Goal: Information Seeking & Learning: Learn about a topic

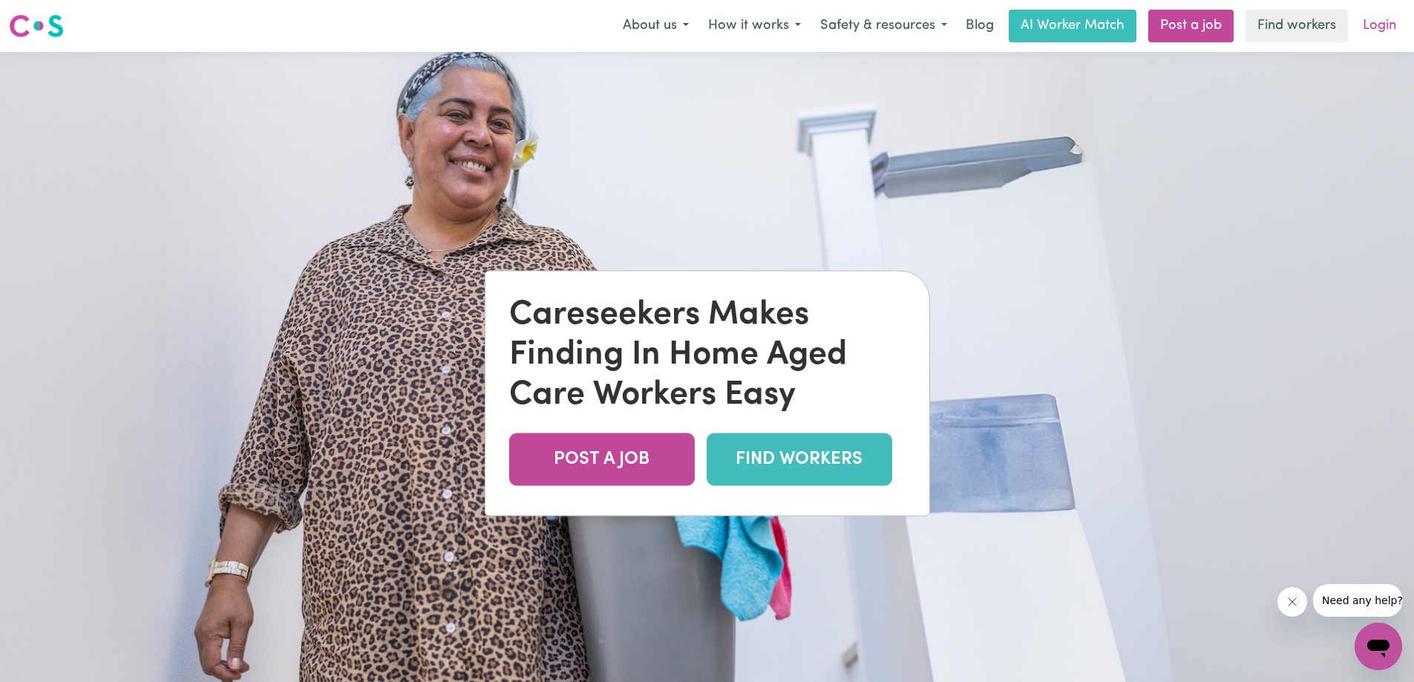
click at [1379, 19] on link "Login" at bounding box center [1379, 26] width 51 height 33
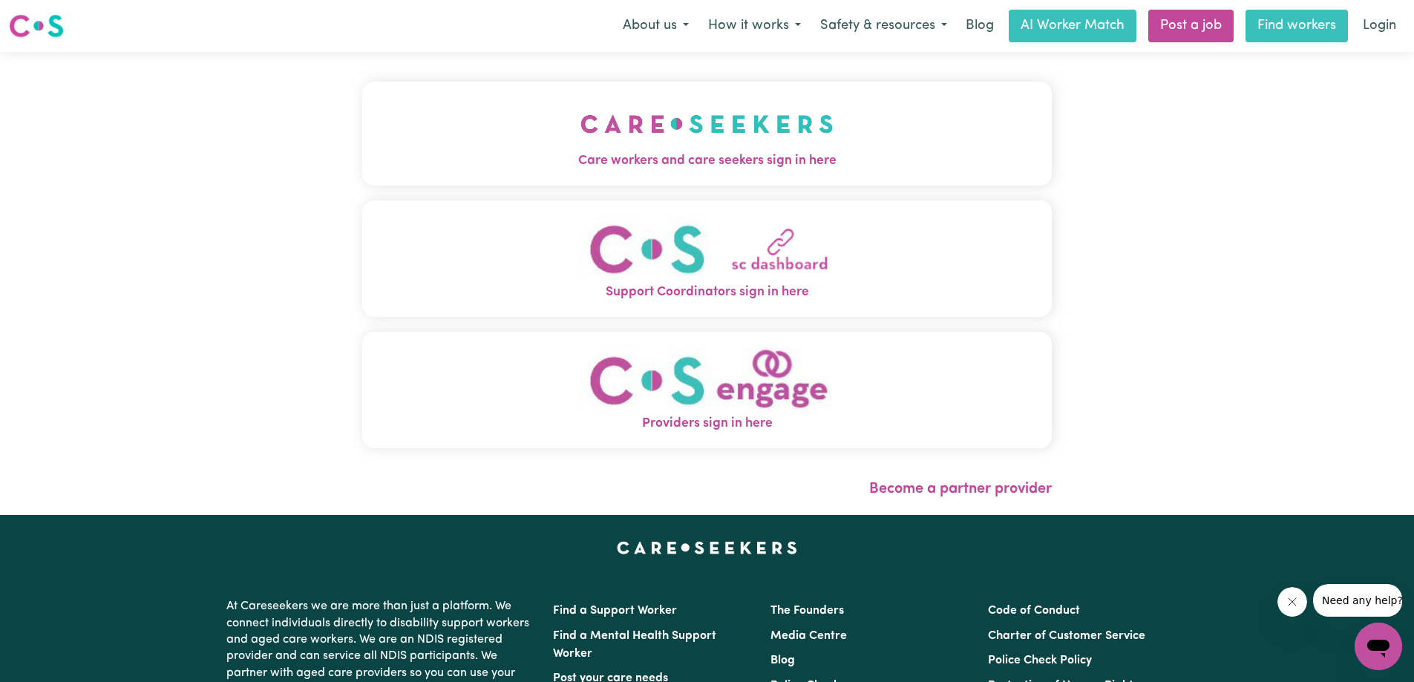
click at [1288, 19] on link "Find workers" at bounding box center [1297, 26] width 102 height 33
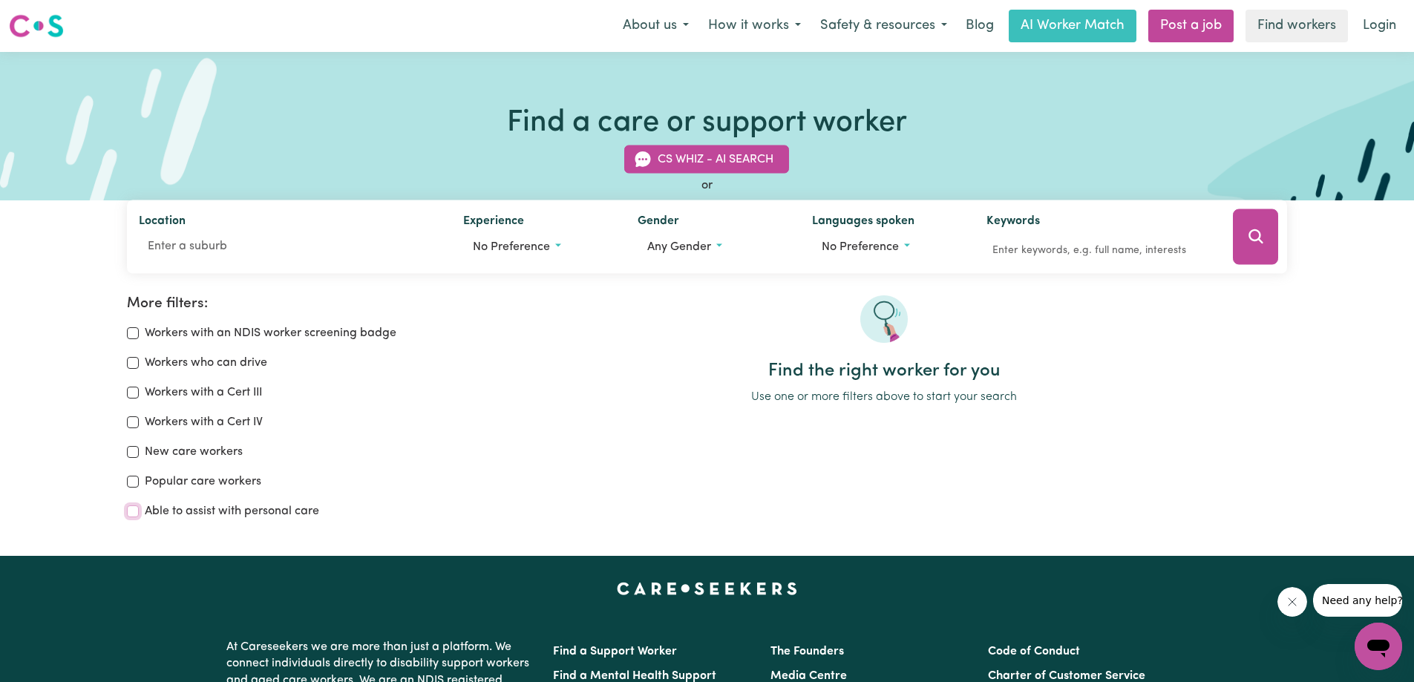
click at [131, 509] on input "Able to assist with personal care" at bounding box center [133, 512] width 12 height 12
checkbox input "true"
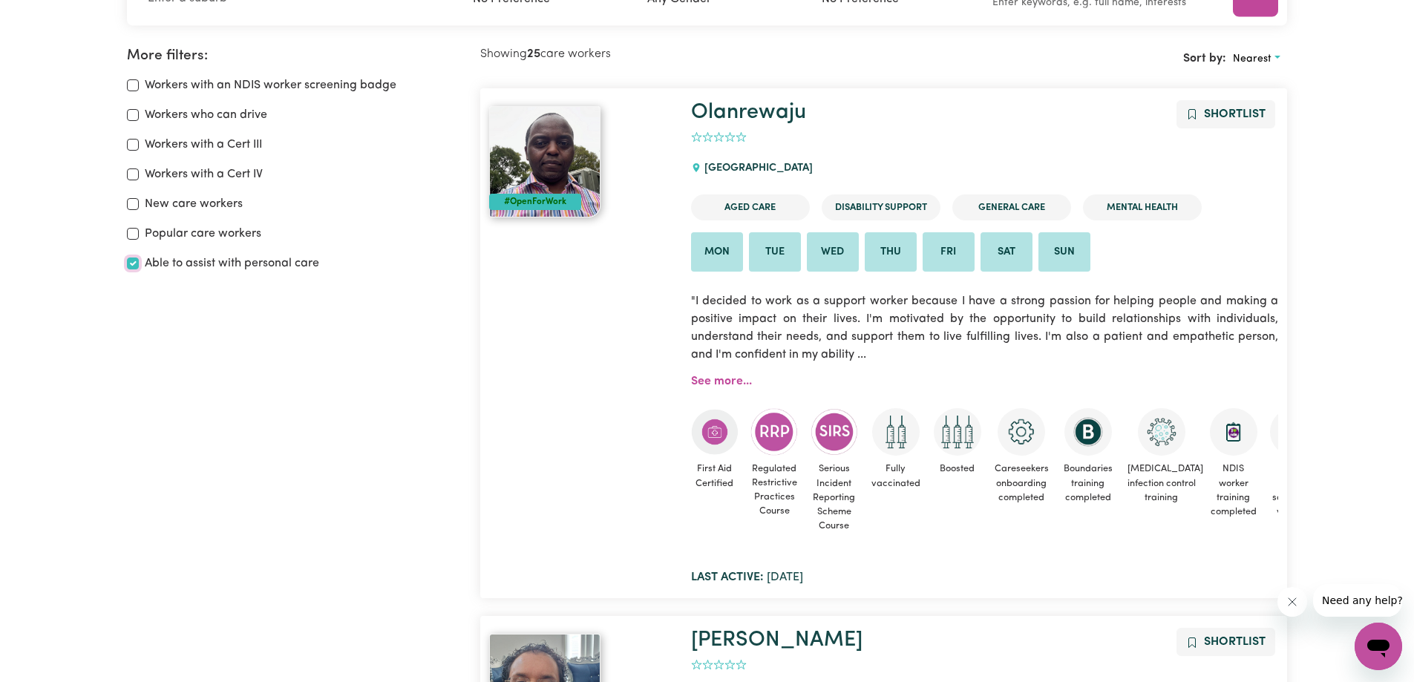
scroll to position [174, 0]
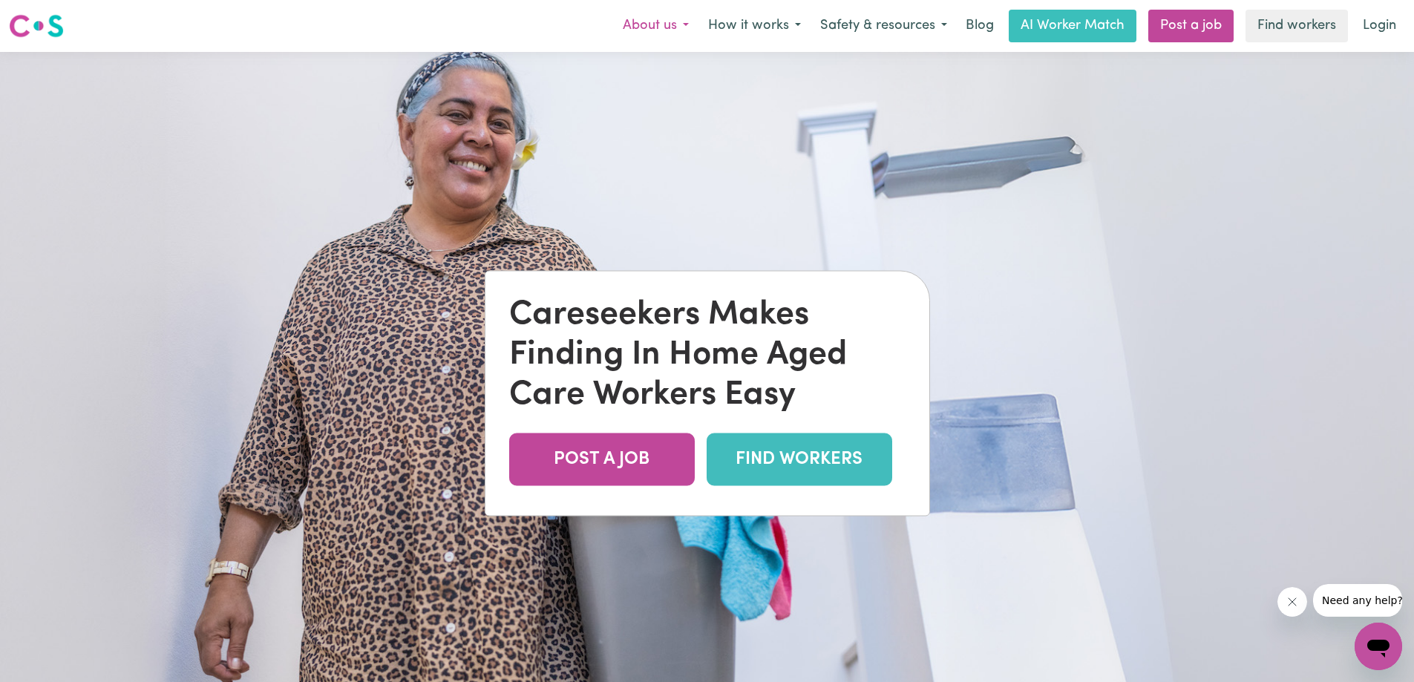
click at [652, 20] on button "About us" at bounding box center [655, 25] width 85 height 31
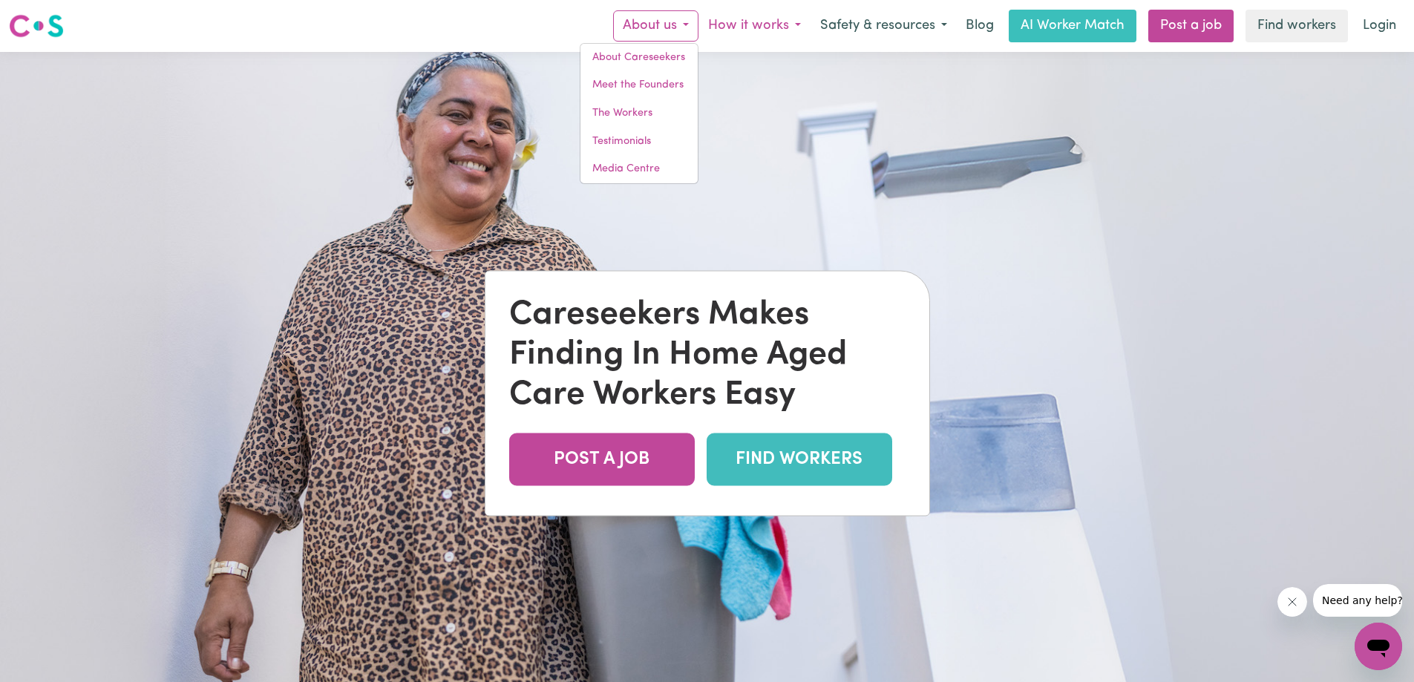
click at [739, 21] on button "How it works" at bounding box center [755, 25] width 112 height 31
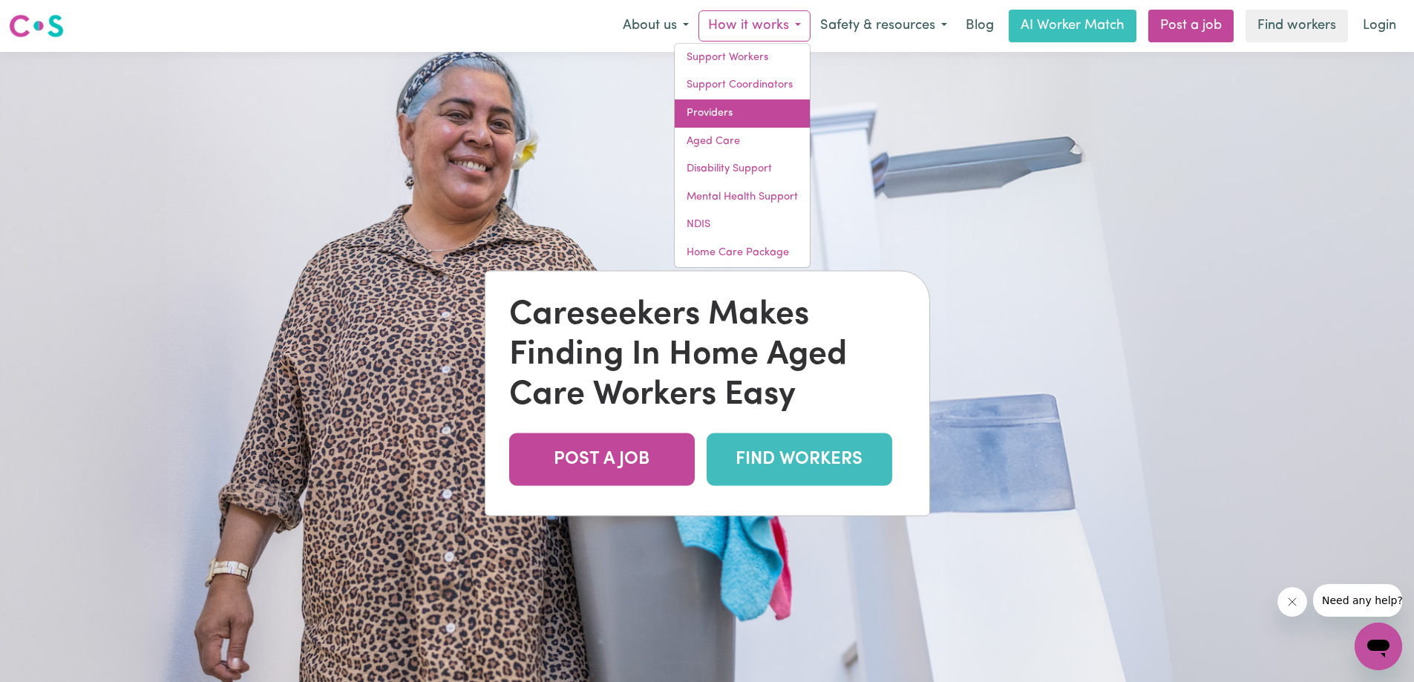
click at [710, 105] on link "Providers" at bounding box center [742, 113] width 135 height 28
